Goal: Task Accomplishment & Management: Manage account settings

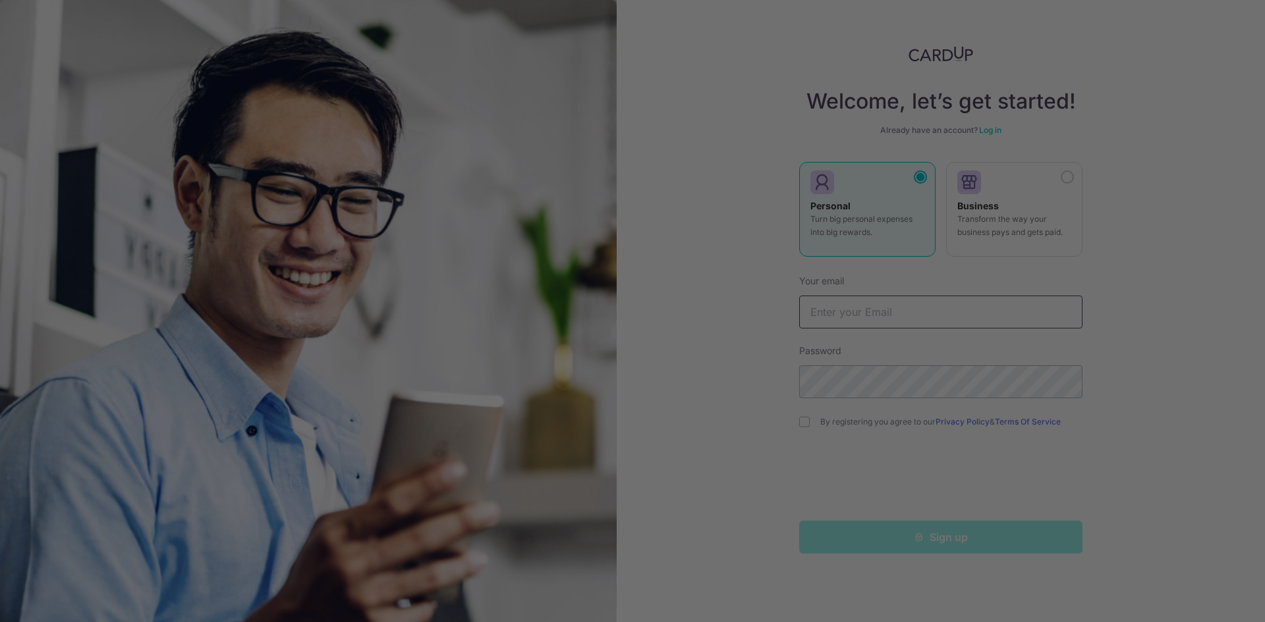
type input "[EMAIL_ADDRESS][DOMAIN_NAME]"
click at [620, 196] on div at bounding box center [638, 314] width 1277 height 628
click at [929, 330] on div at bounding box center [638, 314] width 1277 height 628
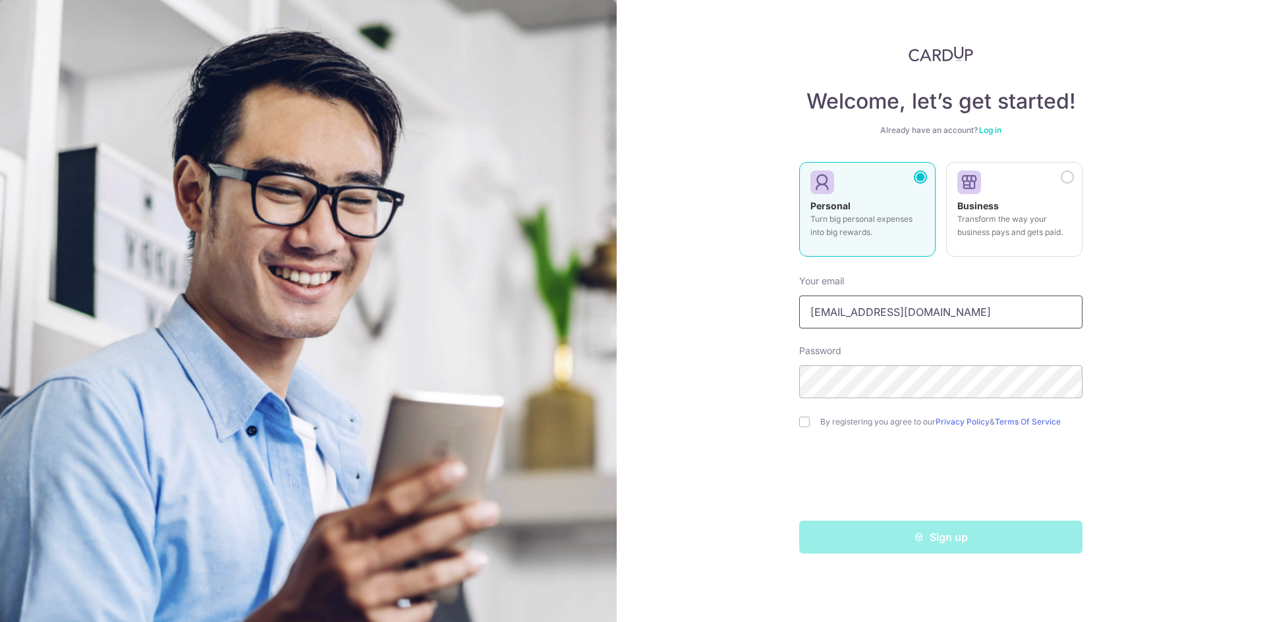
click at [892, 319] on input "[EMAIL_ADDRESS][DOMAIN_NAME]" at bounding box center [940, 312] width 283 height 33
click at [990, 132] on link "Log in" at bounding box center [990, 130] width 22 height 10
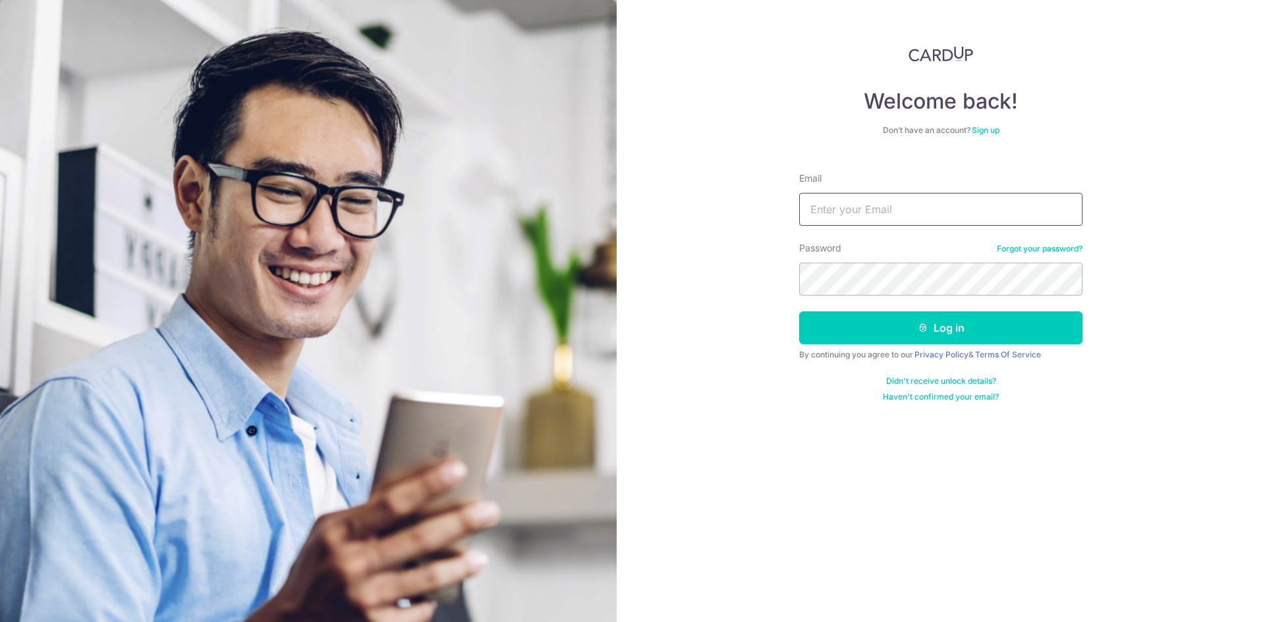
type input "[EMAIL_ADDRESS][DOMAIN_NAME]"
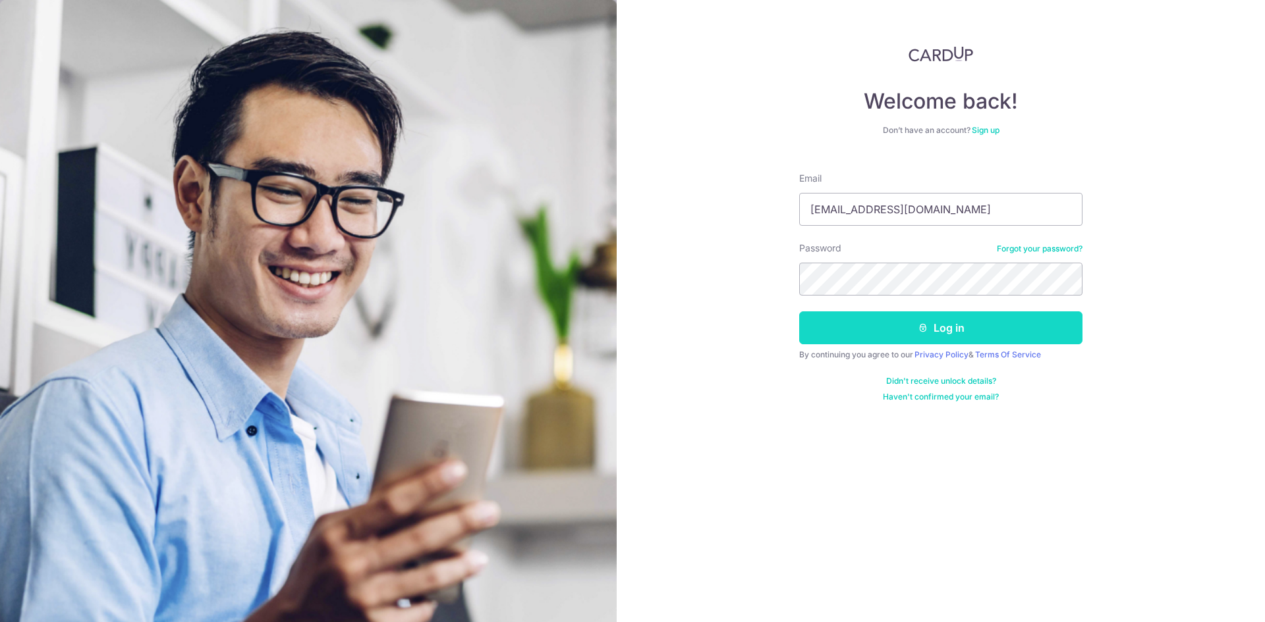
click at [874, 320] on button "Log in" at bounding box center [940, 328] width 283 height 33
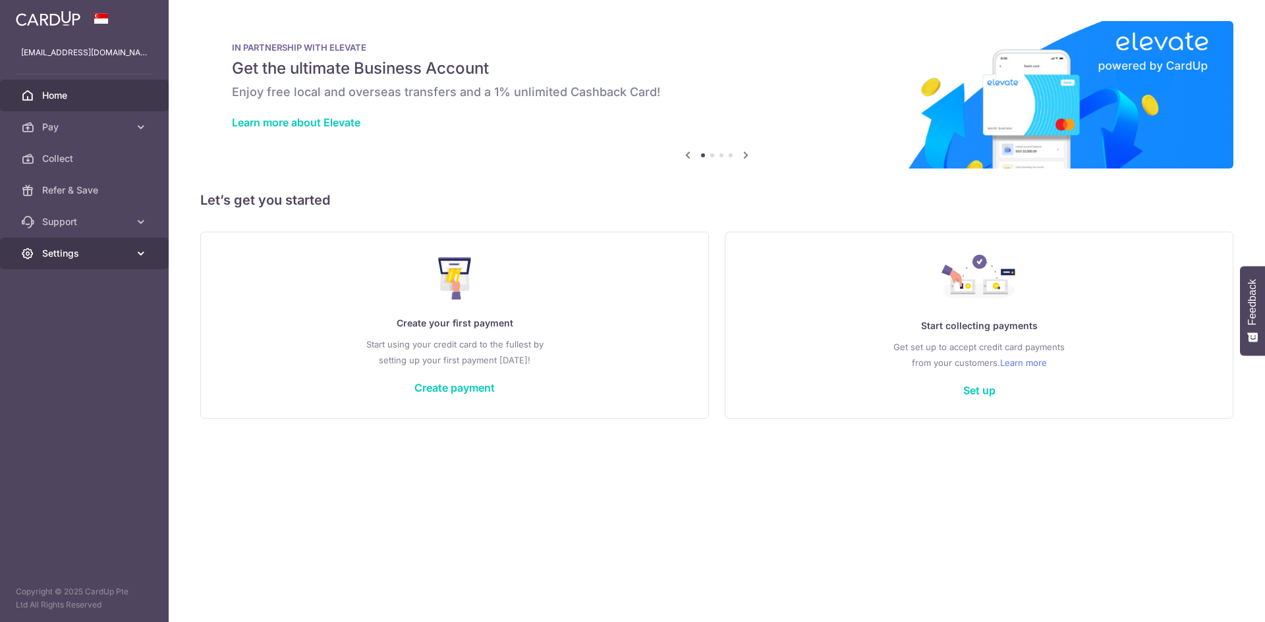
click at [106, 247] on span "Settings" at bounding box center [85, 253] width 87 height 13
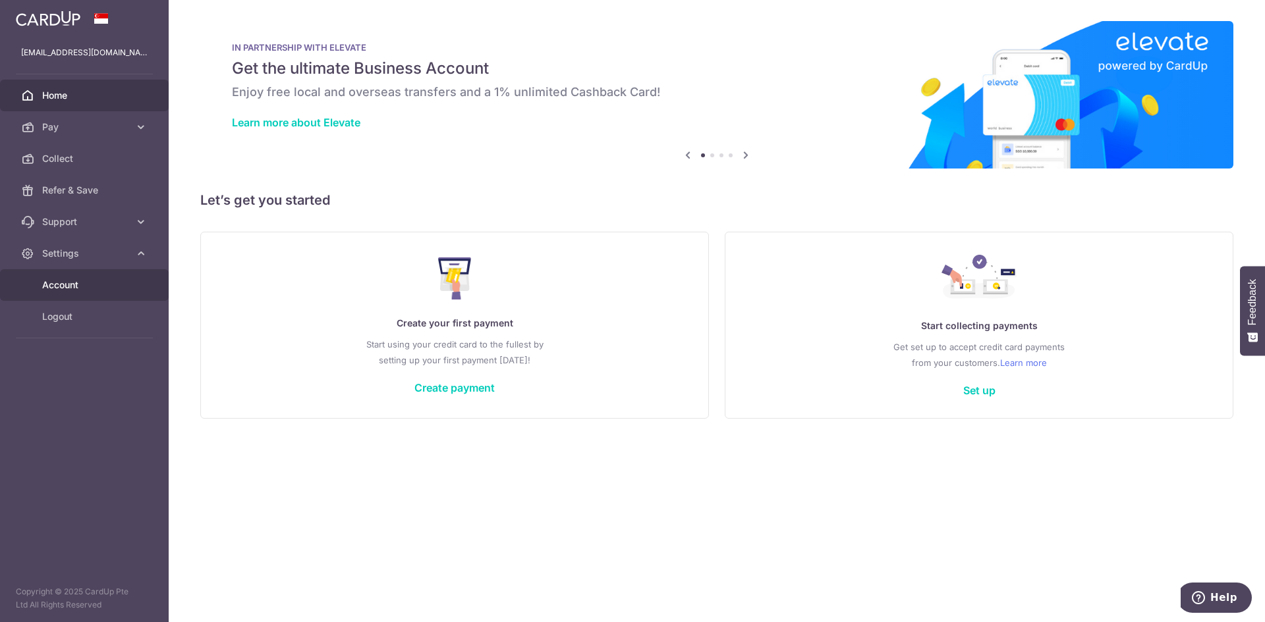
click at [99, 286] on span "Account" at bounding box center [85, 285] width 87 height 13
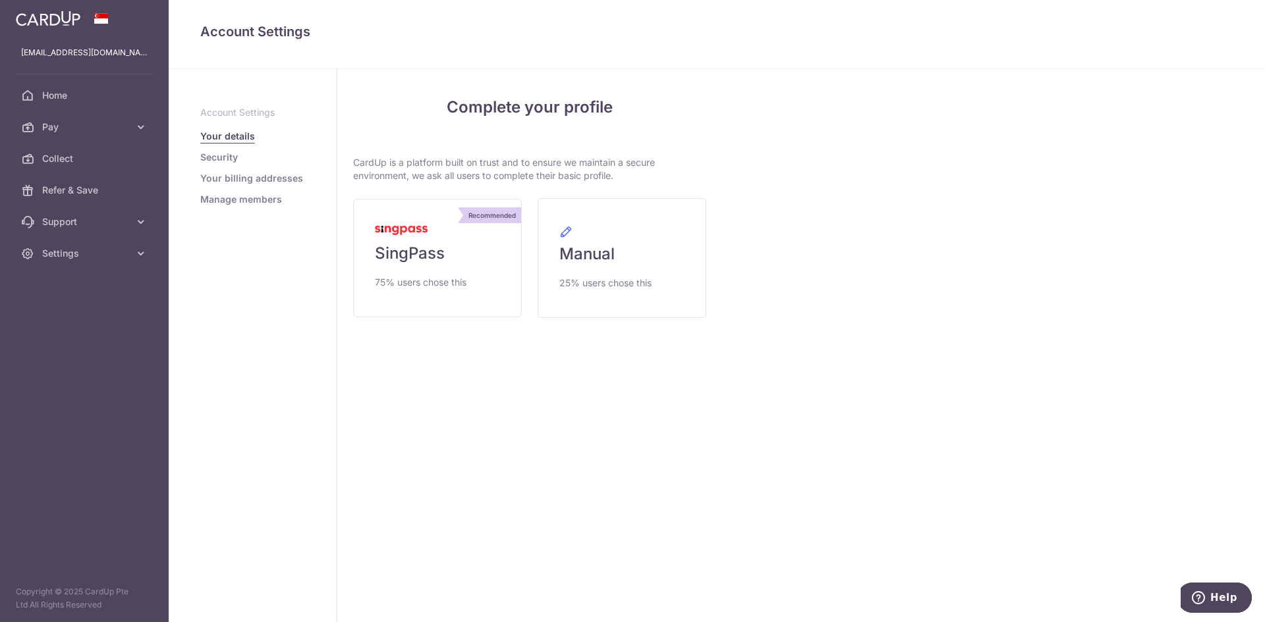
click at [268, 183] on link "Your billing addresses" at bounding box center [251, 178] width 103 height 13
